Goal: Task Accomplishment & Management: Use online tool/utility

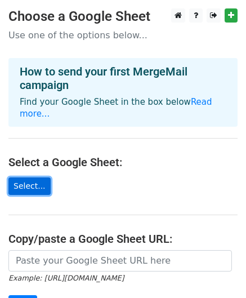
click at [31, 177] on link "Select..." at bounding box center [29, 185] width 42 height 17
click at [28, 180] on link "Select..." at bounding box center [29, 185] width 42 height 17
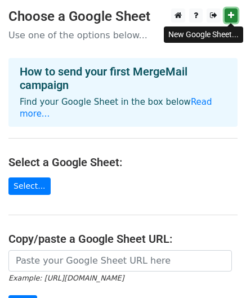
click at [232, 21] on link at bounding box center [231, 15] width 13 height 14
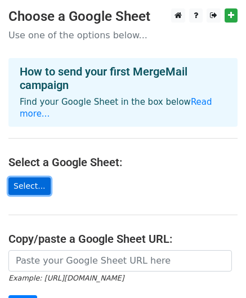
click at [20, 177] on link "Select..." at bounding box center [29, 185] width 42 height 17
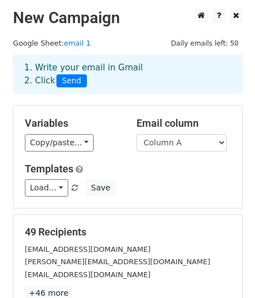
scroll to position [182, 0]
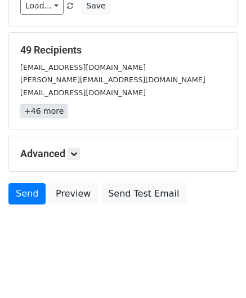
click at [46, 112] on link "+46 more" at bounding box center [43, 111] width 47 height 14
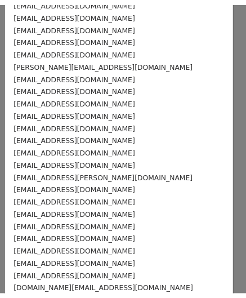
scroll to position [0, 0]
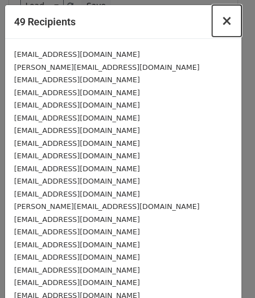
click at [221, 19] on span "×" at bounding box center [226, 21] width 11 height 16
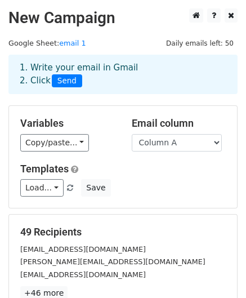
scroll to position [182, 0]
